Goal: Transaction & Acquisition: Download file/media

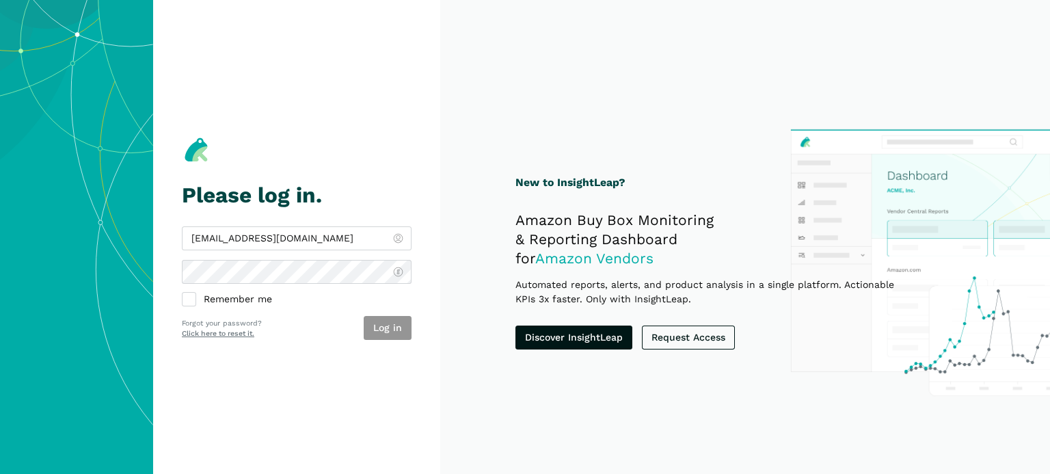
type input "[EMAIL_ADDRESS][DOMAIN_NAME]"
click at [403, 326] on button "Log in" at bounding box center [388, 328] width 48 height 24
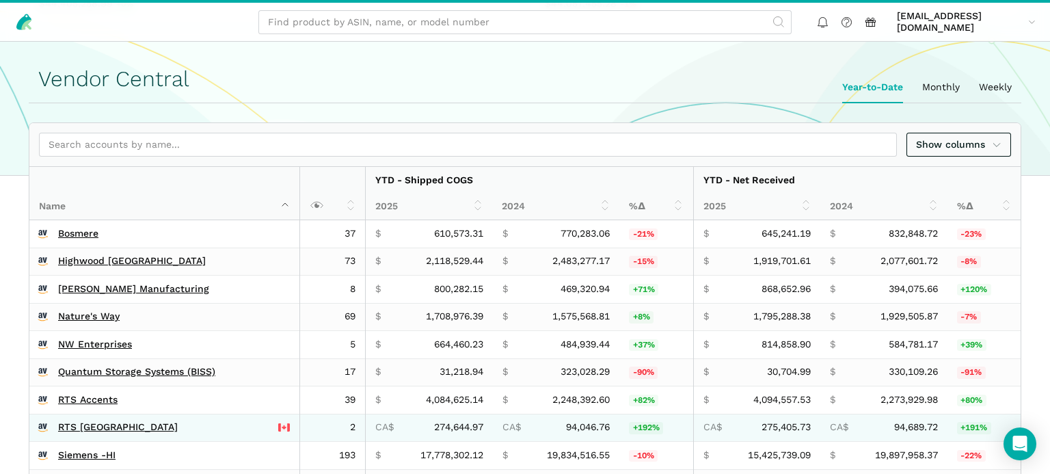
scroll to position [288, 0]
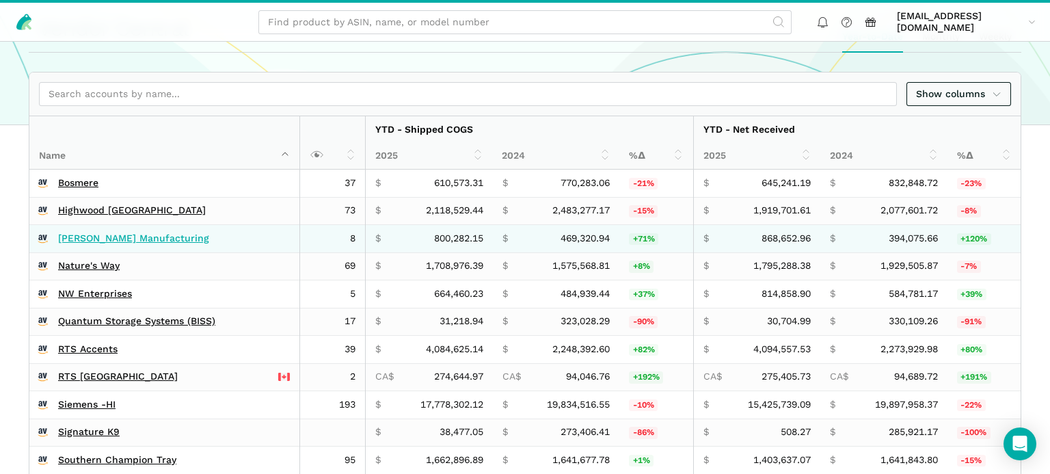
click at [94, 239] on link "Hudson Manufacturing" at bounding box center [133, 238] width 151 height 12
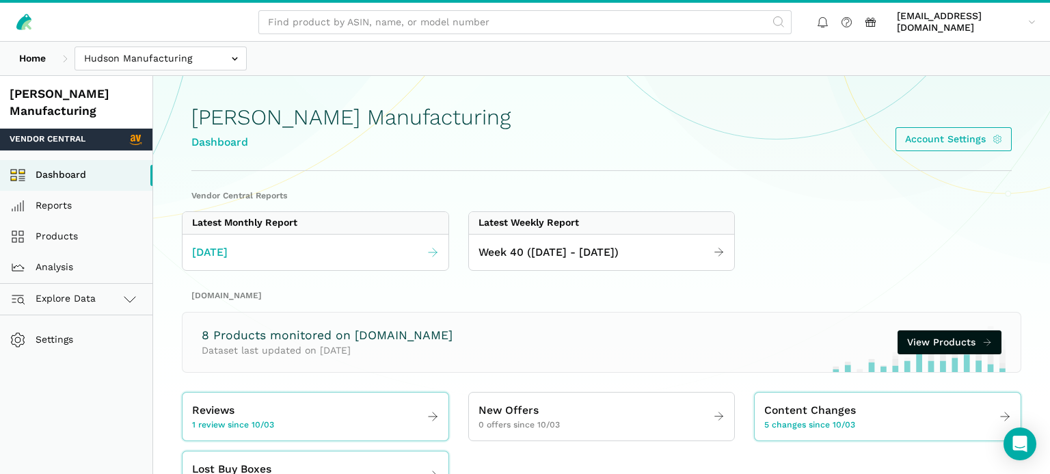
click at [325, 255] on link "September 2025" at bounding box center [315, 252] width 266 height 27
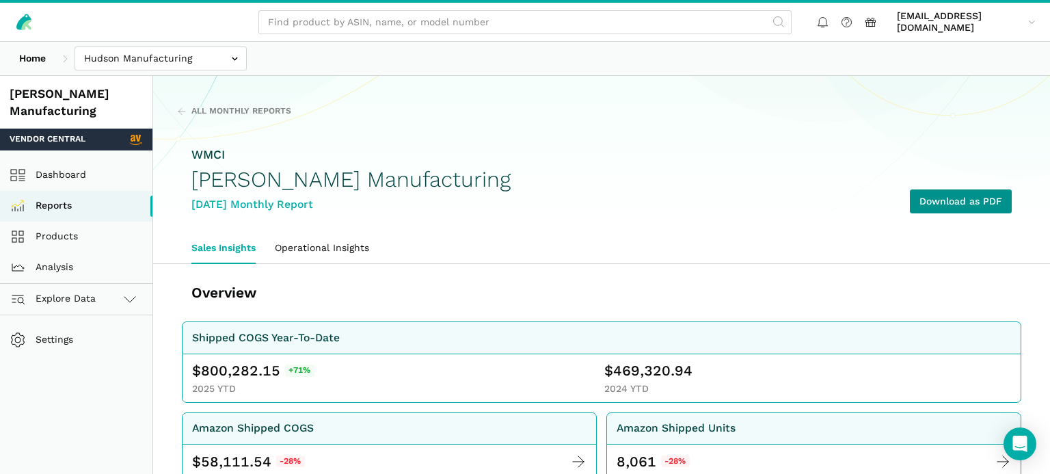
click at [937, 195] on link "Download as PDF" at bounding box center [961, 201] width 102 height 24
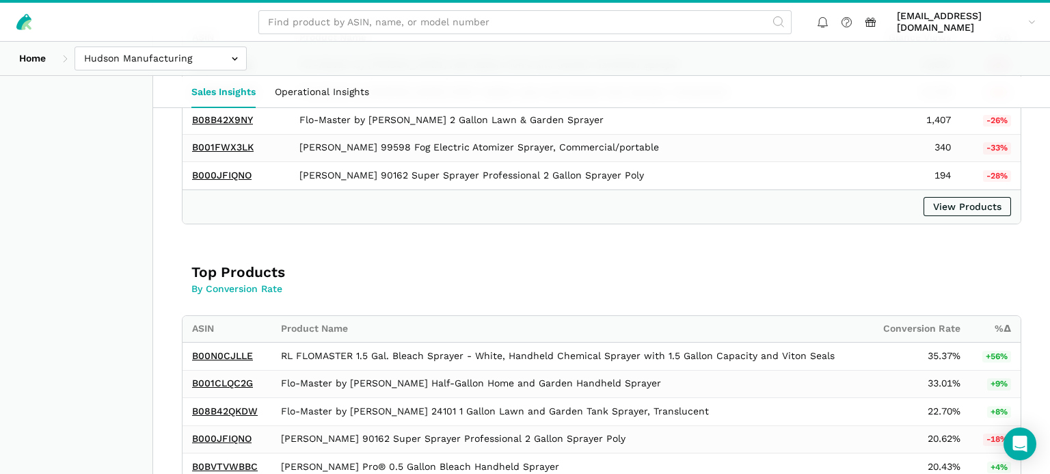
scroll to position [1443, 0]
